Goal: Complete application form

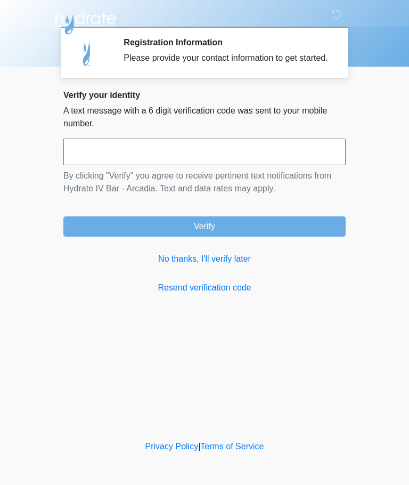
click at [176, 265] on link "No thanks, I'll verify later" at bounding box center [204, 258] width 282 height 13
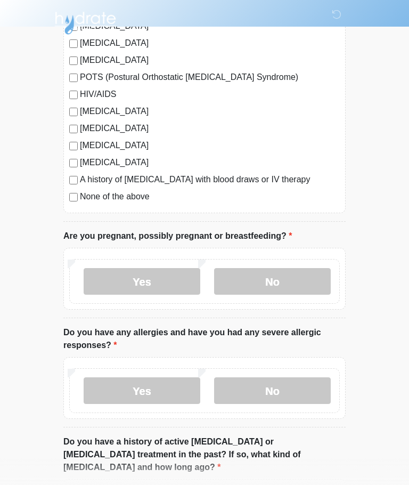
scroll to position [254, 0]
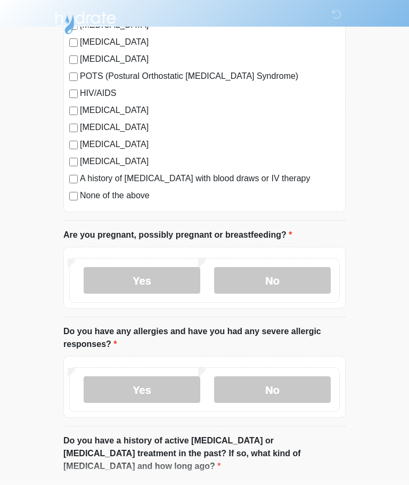
click at [309, 278] on label "No" at bounding box center [272, 280] width 117 height 27
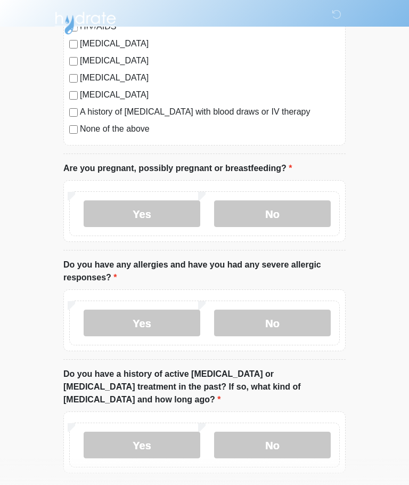
click at [300, 320] on label "No" at bounding box center [272, 322] width 117 height 27
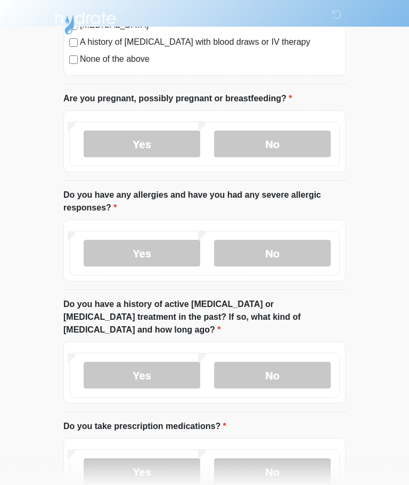
click at [290, 362] on label "No" at bounding box center [272, 375] width 117 height 27
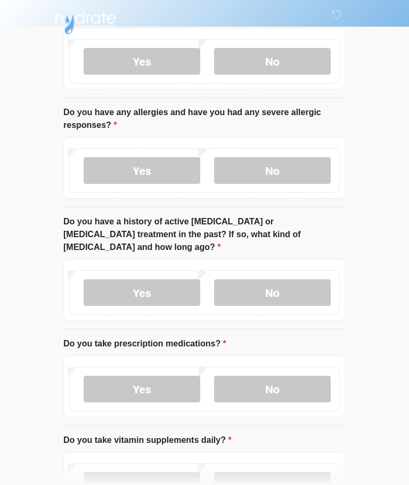
click at [293, 385] on label "No" at bounding box center [272, 389] width 117 height 27
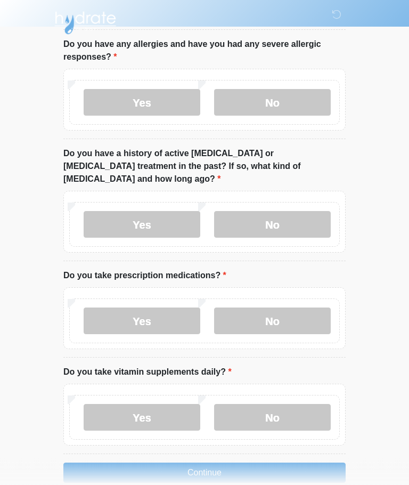
scroll to position [542, 0]
click at [114, 410] on label "Yes" at bounding box center [142, 417] width 117 height 27
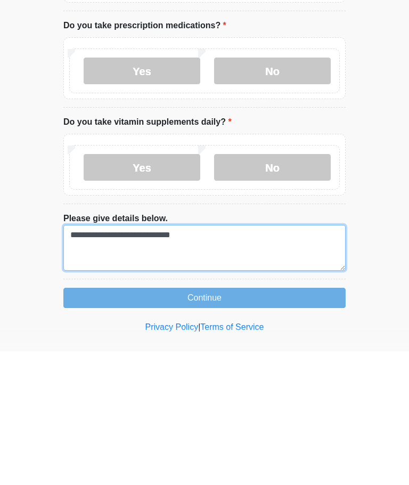
type textarea "**********"
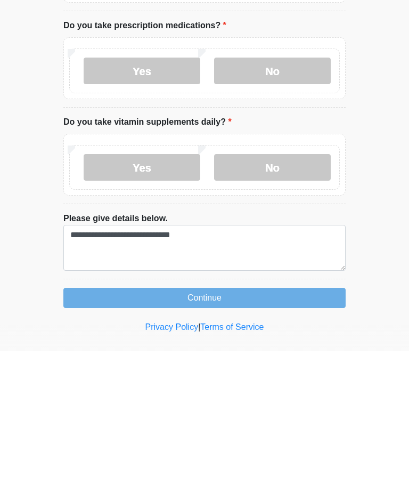
click at [94, 421] on button "Continue" at bounding box center [204, 431] width 282 height 20
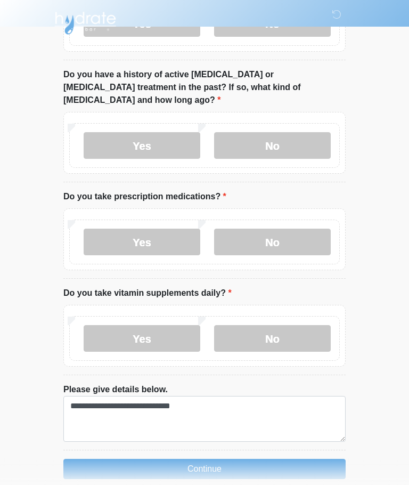
scroll to position [621, 0]
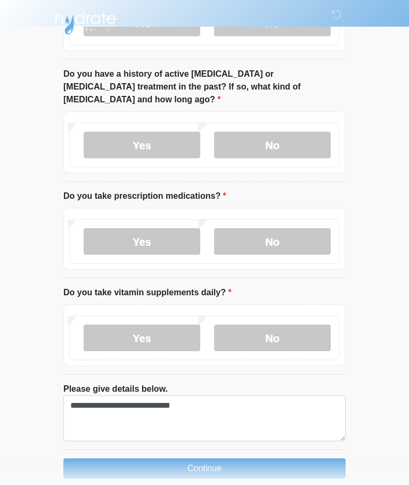
click at [277, 458] on button "Continue" at bounding box center [204, 468] width 282 height 20
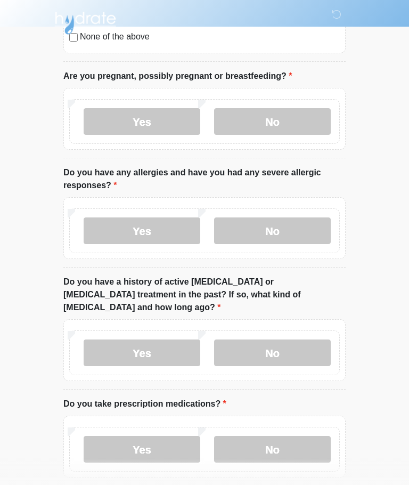
scroll to position [0, 0]
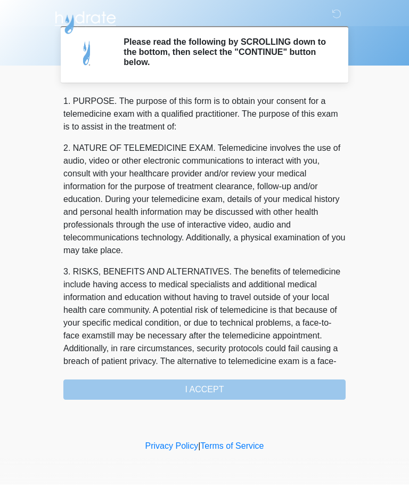
click at [118, 395] on div "1. PURPOSE. The purpose of this form is to obtain your consent for a telemedici…" at bounding box center [204, 247] width 282 height 305
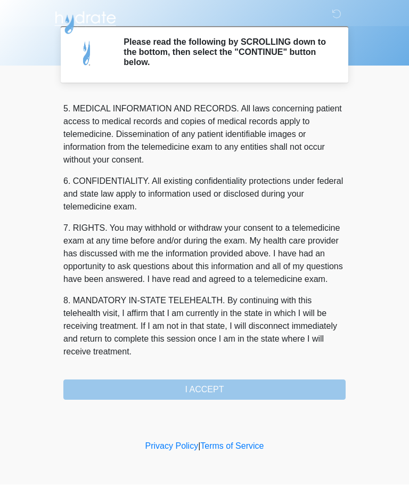
scroll to position [346, 0]
click at [130, 387] on button "I ACCEPT" at bounding box center [204, 390] width 282 height 20
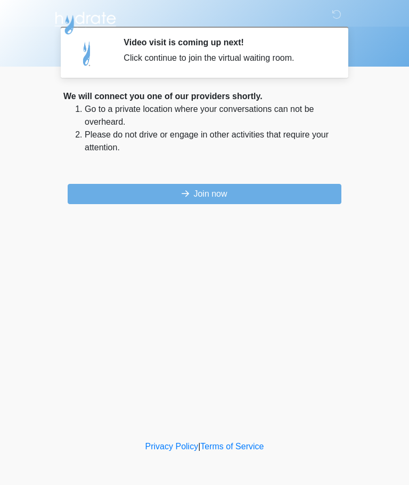
click at [301, 197] on button "Join now" at bounding box center [205, 194] width 274 height 20
